Goal: Task Accomplishment & Management: Manage account settings

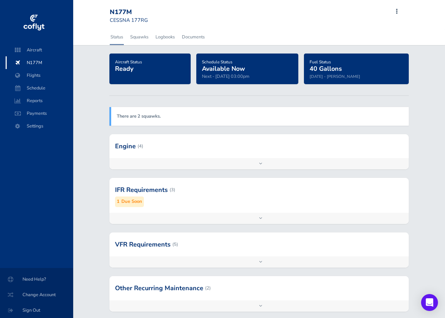
click at [151, 115] on strong "There are 2 squawks." at bounding box center [139, 116] width 44 height 6
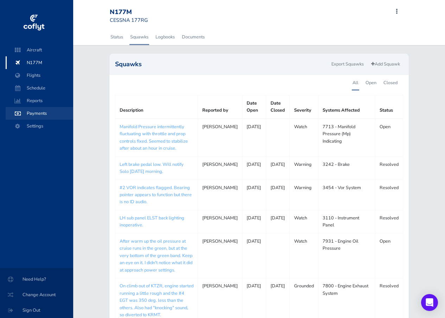
click at [33, 113] on span "Payments" at bounding box center [39, 113] width 53 height 13
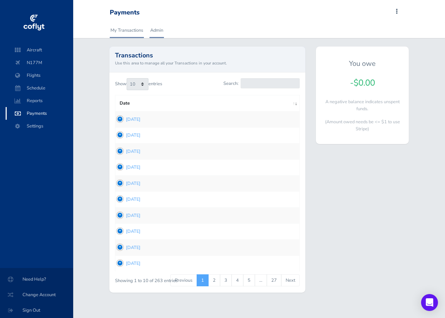
click at [159, 30] on link "Admin" at bounding box center [157, 30] width 14 height 15
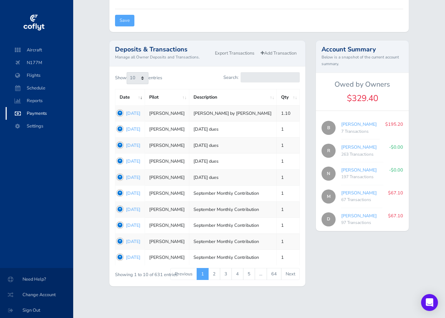
scroll to position [237, 0]
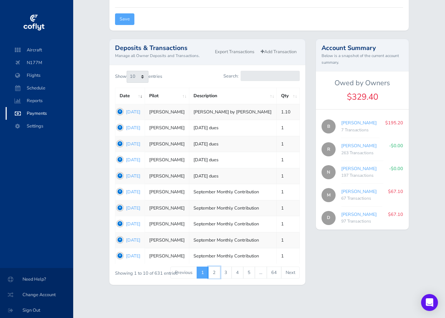
click at [214, 272] on link "2" at bounding box center [214, 272] width 12 height 12
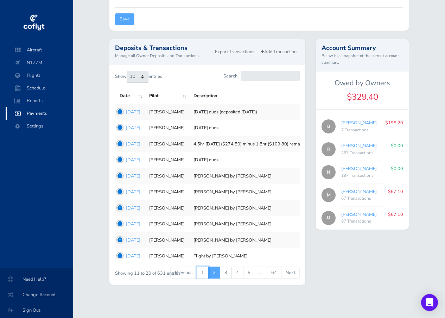
click at [203, 271] on link "1" at bounding box center [203, 272] width 12 height 12
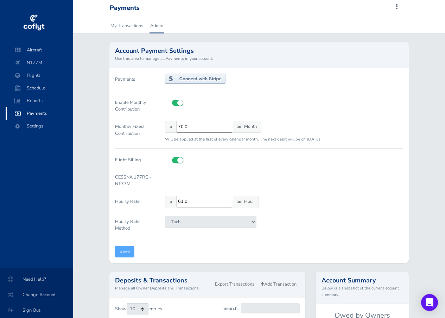
scroll to position [0, 0]
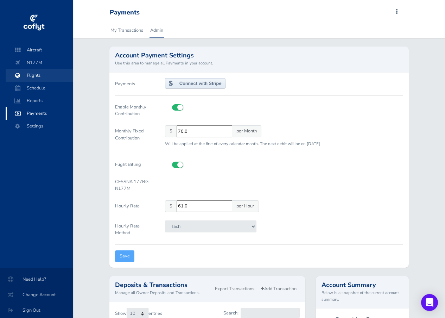
click at [32, 74] on span "Flights" at bounding box center [39, 75] width 53 height 13
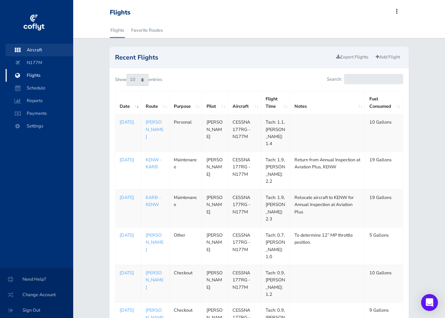
click at [33, 47] on span "Aircraft" at bounding box center [39, 50] width 53 height 13
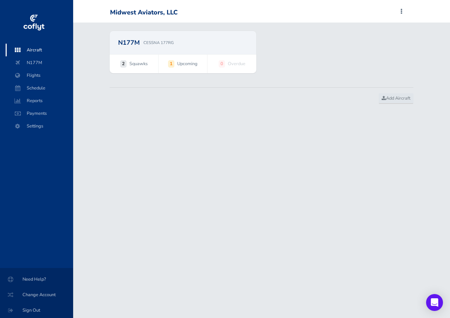
click at [183, 64] on span "Upcoming" at bounding box center [187, 63] width 20 height 7
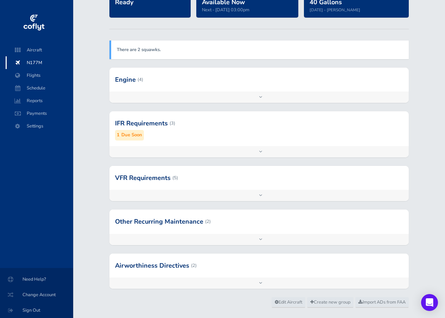
scroll to position [70, 0]
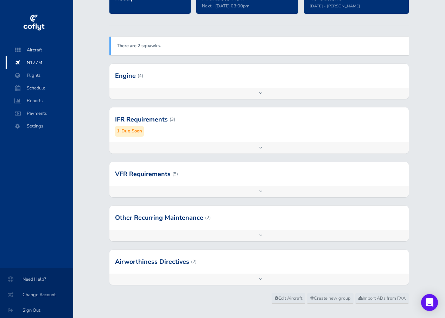
click at [133, 132] on small "Due Soon" at bounding box center [131, 130] width 21 height 7
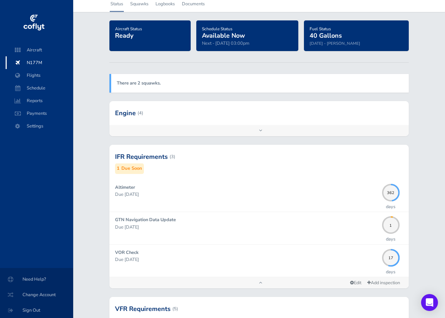
scroll to position [0, 0]
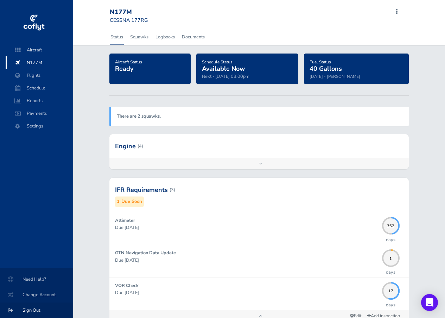
click at [32, 309] on span "Sign Out" at bounding box center [36, 310] width 56 height 13
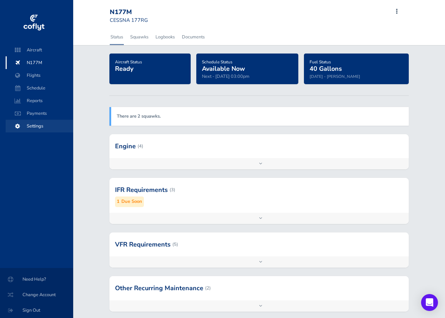
click at [34, 126] on span "Settings" at bounding box center [39, 126] width 53 height 13
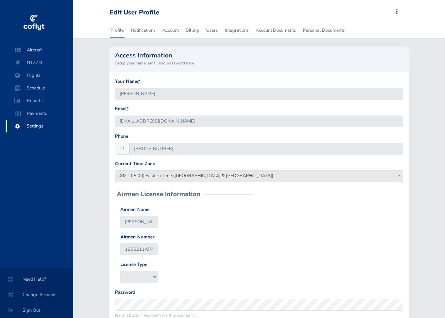
type input "[EMAIL_ADDRESS][DOMAIN_NAME]"
click at [213, 30] on link "Users" at bounding box center [211, 30] width 13 height 15
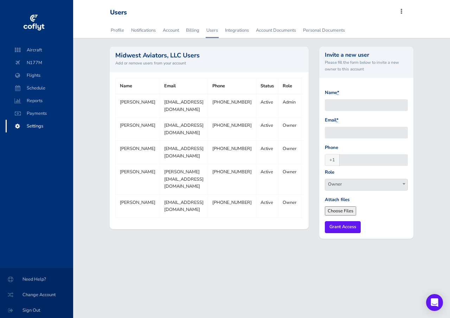
click at [172, 217] on td "[EMAIL_ADDRESS][DOMAIN_NAME]" at bounding box center [184, 205] width 48 height 23
click at [256, 217] on td "Active" at bounding box center [267, 205] width 22 height 23
click at [306, 205] on link "Edit" at bounding box center [309, 202] width 7 height 6
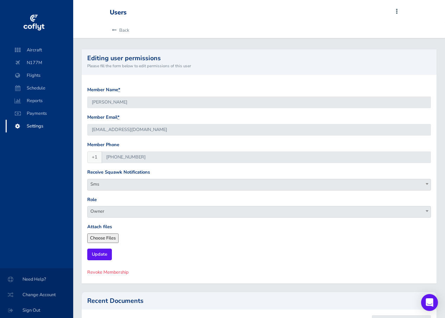
click at [426, 183] on b at bounding box center [427, 184] width 3 height 2
click at [98, 254] on input "Update" at bounding box center [99, 254] width 25 height 12
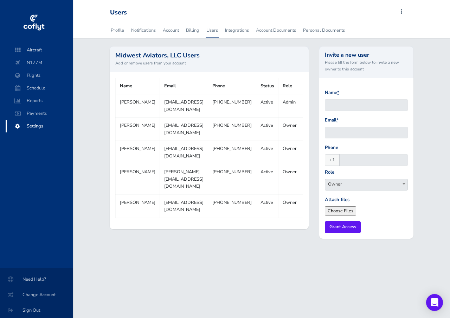
click at [306, 128] on link "Edit" at bounding box center [309, 125] width 7 height 6
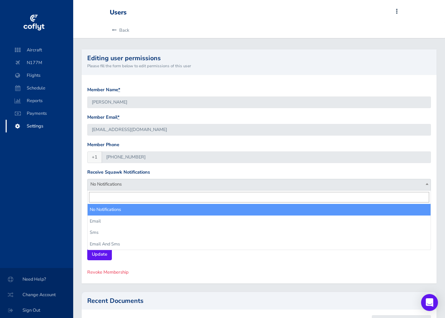
click at [426, 183] on b at bounding box center [427, 184] width 3 height 2
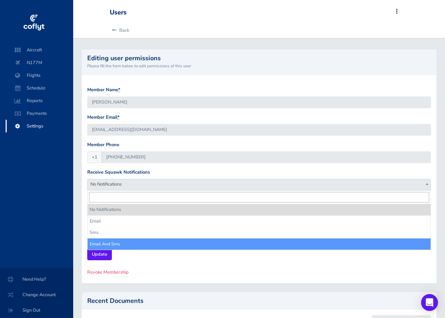
select select "email_and_sms"
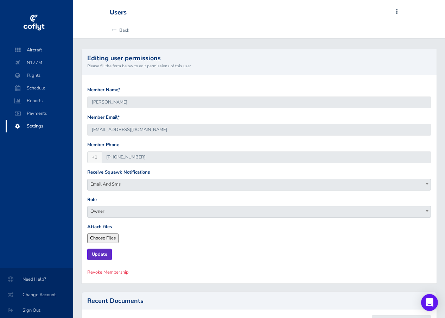
click at [99, 253] on input "Update" at bounding box center [99, 254] width 25 height 12
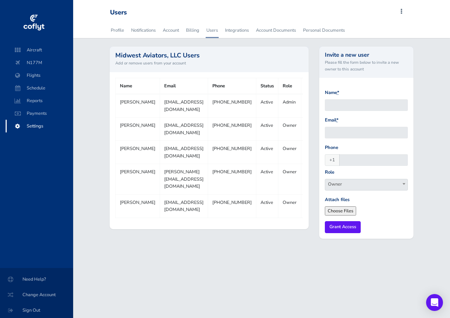
click at [306, 205] on link "Edit" at bounding box center [309, 202] width 7 height 6
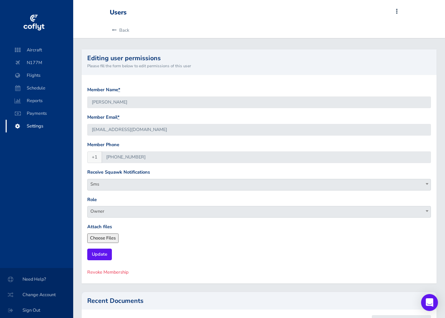
click at [426, 182] on span at bounding box center [427, 183] width 7 height 9
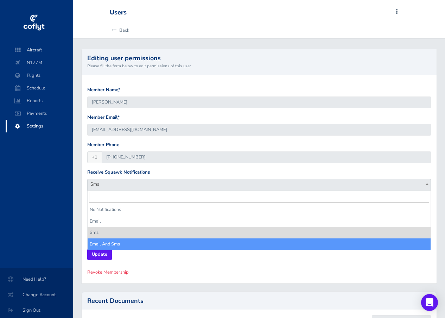
select select "email_and_sms"
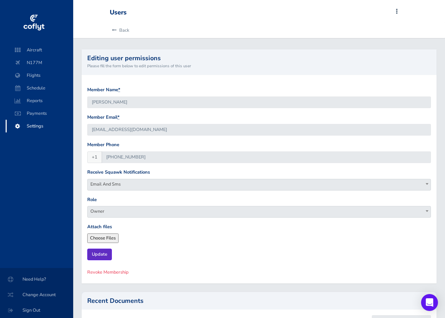
click at [95, 253] on input "Update" at bounding box center [99, 254] width 25 height 12
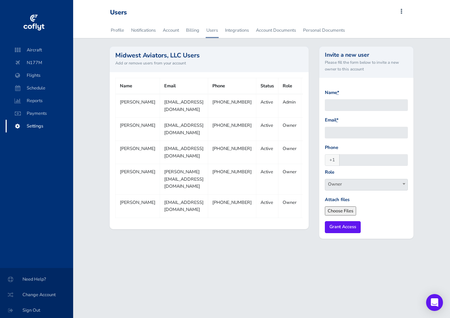
click at [306, 175] on link "Edit" at bounding box center [309, 172] width 7 height 6
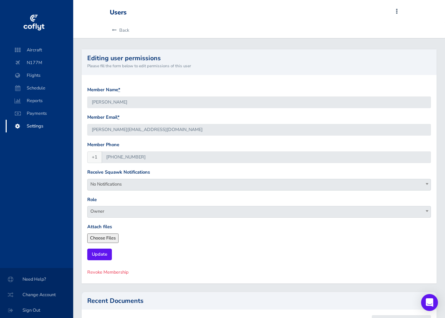
click at [427, 183] on b at bounding box center [427, 184] width 3 height 2
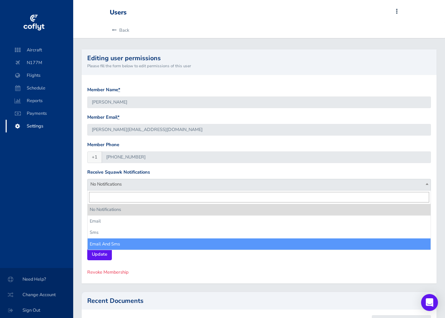
select select "email_and_sms"
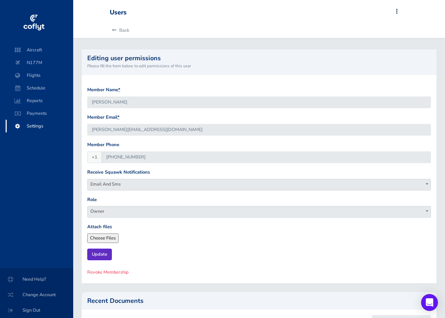
click at [97, 252] on input "Update" at bounding box center [99, 254] width 25 height 12
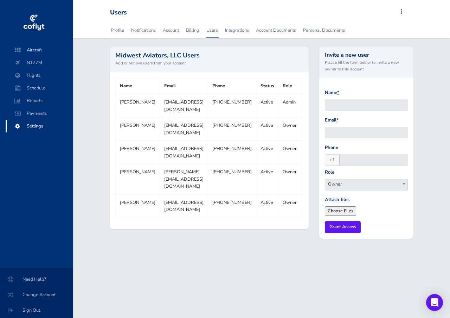
click at [306, 205] on link "Edit" at bounding box center [309, 202] width 7 height 6
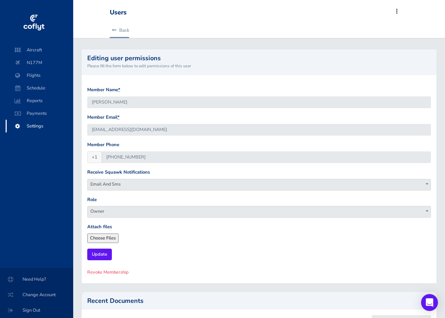
click at [117, 28] on link "Back" at bounding box center [119, 30] width 19 height 15
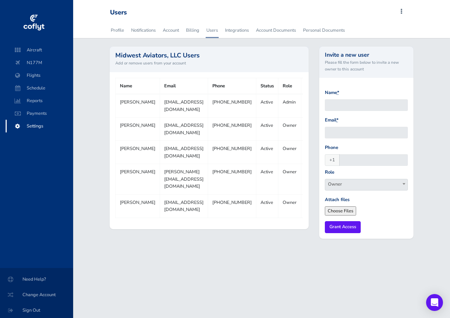
click at [197, 103] on td "[EMAIL_ADDRESS][DOMAIN_NAME]" at bounding box center [184, 105] width 48 height 23
click at [279, 103] on td "Admin" at bounding box center [290, 105] width 23 height 23
click at [301, 105] on td at bounding box center [313, 105] width 24 height 23
click at [116, 30] on link "Profile" at bounding box center [117, 30] width 15 height 15
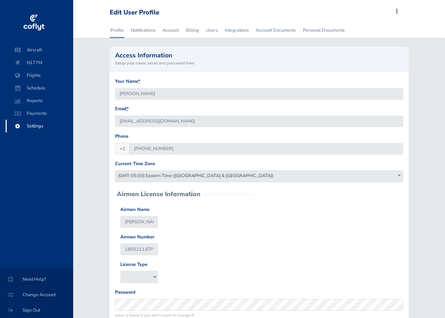
type input "[EMAIL_ADDRESS][DOMAIN_NAME]"
click at [144, 30] on link "Notifications" at bounding box center [143, 30] width 26 height 15
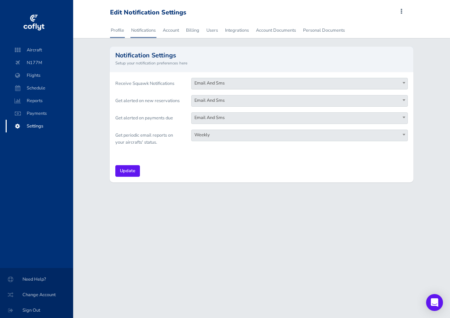
click at [118, 30] on link "Profile" at bounding box center [117, 30] width 15 height 15
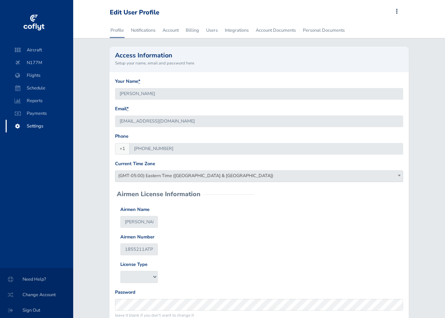
type input "dhoesli@gmail.com"
click at [146, 30] on link "Notifications" at bounding box center [143, 30] width 26 height 15
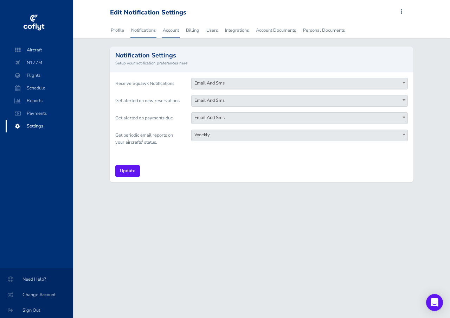
click at [170, 30] on link "Account" at bounding box center [171, 30] width 18 height 15
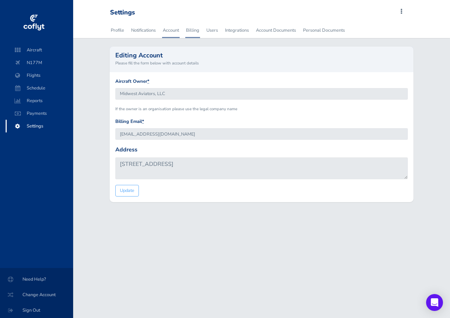
click at [193, 30] on link "Billing" at bounding box center [192, 30] width 15 height 15
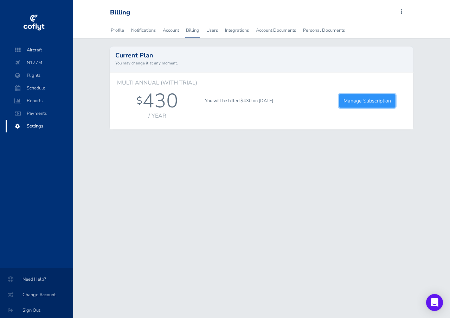
click at [362, 100] on link "Manage Subscription" at bounding box center [367, 101] width 57 height 14
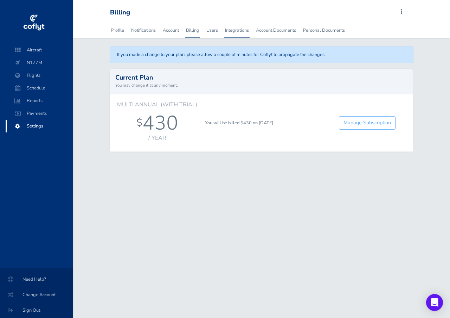
click at [236, 29] on link "Integrations" at bounding box center [236, 30] width 25 height 15
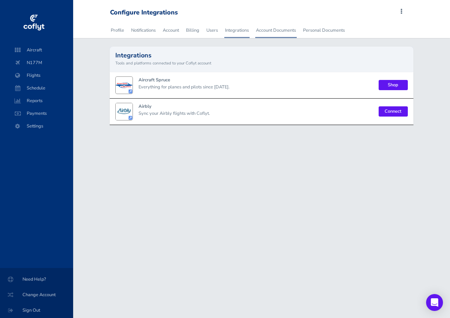
click at [274, 30] on link "Account Documents" at bounding box center [276, 30] width 42 height 15
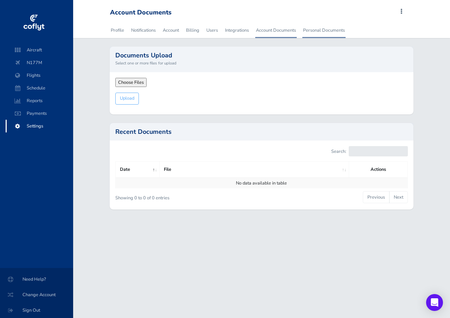
click at [323, 30] on link "Personal Documents" at bounding box center [324, 30] width 43 height 15
click at [145, 28] on link "Notifications" at bounding box center [144, 30] width 26 height 15
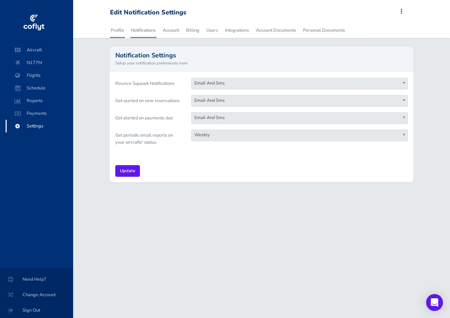
click at [118, 30] on link "Profile" at bounding box center [117, 30] width 15 height 15
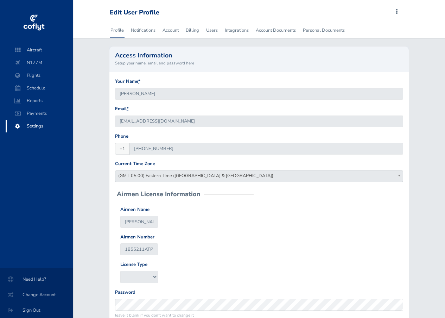
type input "[EMAIL_ADDRESS][DOMAIN_NAME]"
click at [31, 73] on span "Flights" at bounding box center [39, 75] width 53 height 13
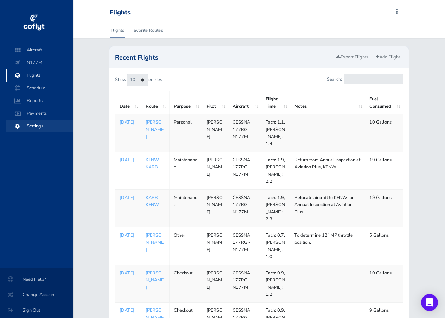
click at [30, 125] on span "Settings" at bounding box center [39, 126] width 53 height 13
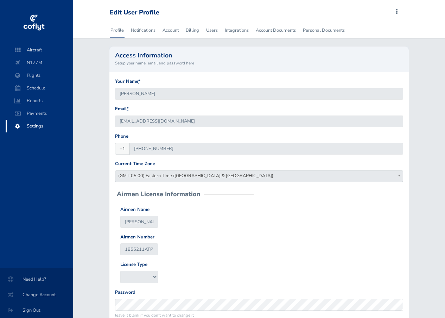
type input "[EMAIL_ADDRESS][DOMAIN_NAME]"
click at [212, 30] on link "Users" at bounding box center [211, 30] width 13 height 15
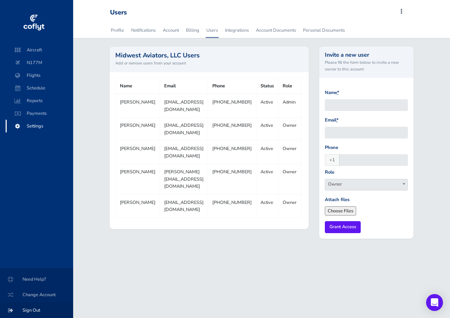
click at [31, 309] on span "Sign Out" at bounding box center [36, 310] width 56 height 13
